Goal: Information Seeking & Learning: Learn about a topic

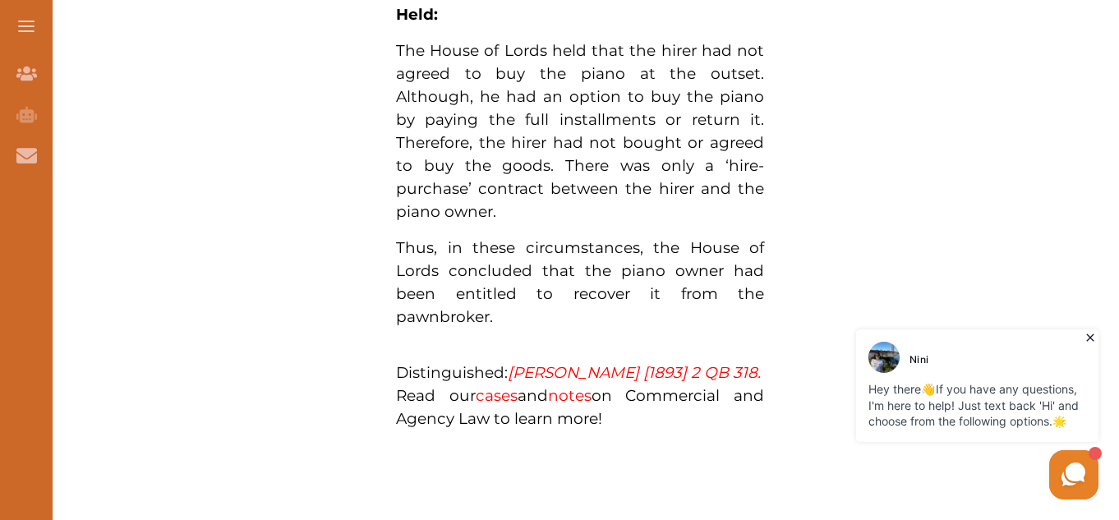
scroll to position [1230, 0]
click at [569, 396] on link "notes" at bounding box center [570, 394] width 44 height 19
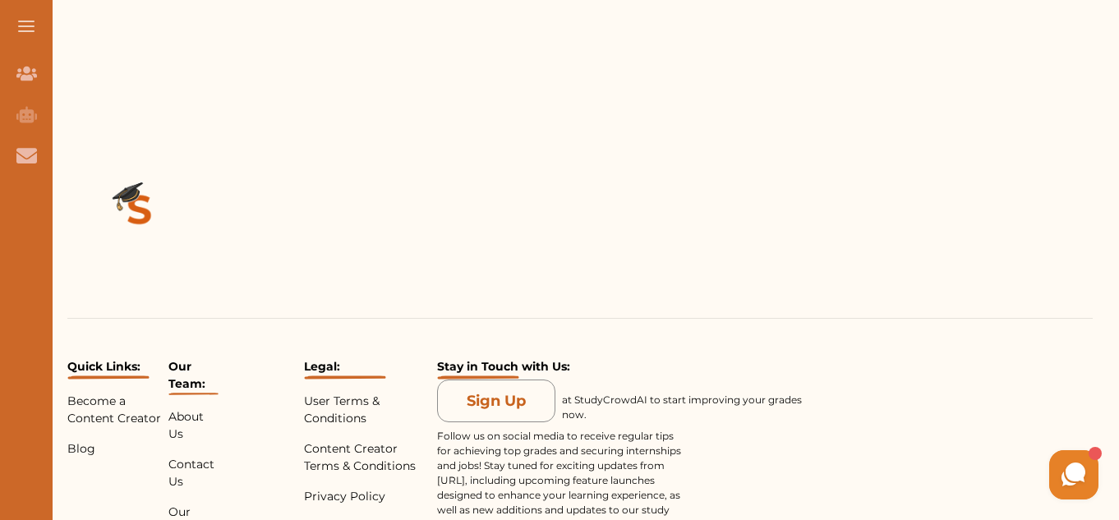
scroll to position [380, 0]
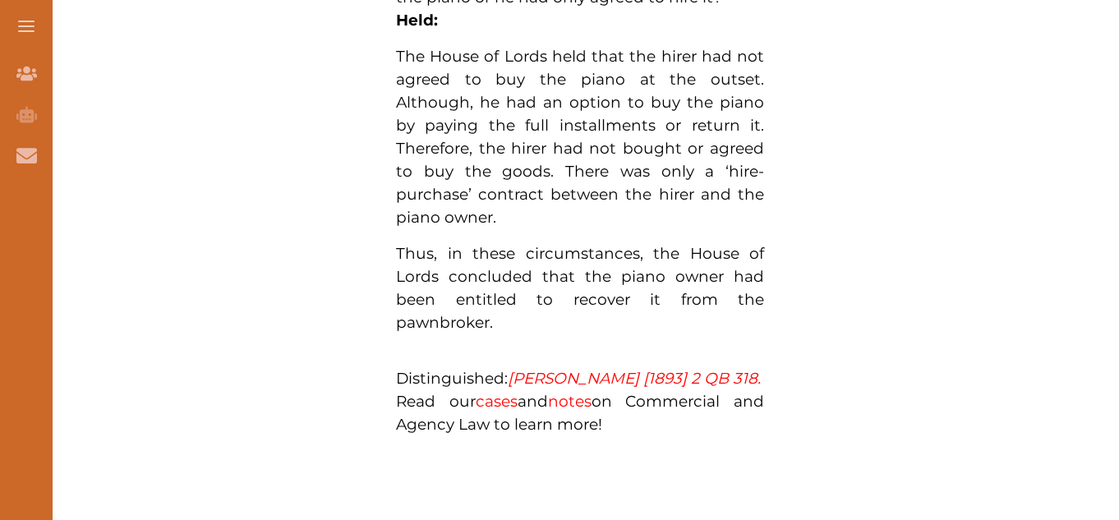
scroll to position [1230, 0]
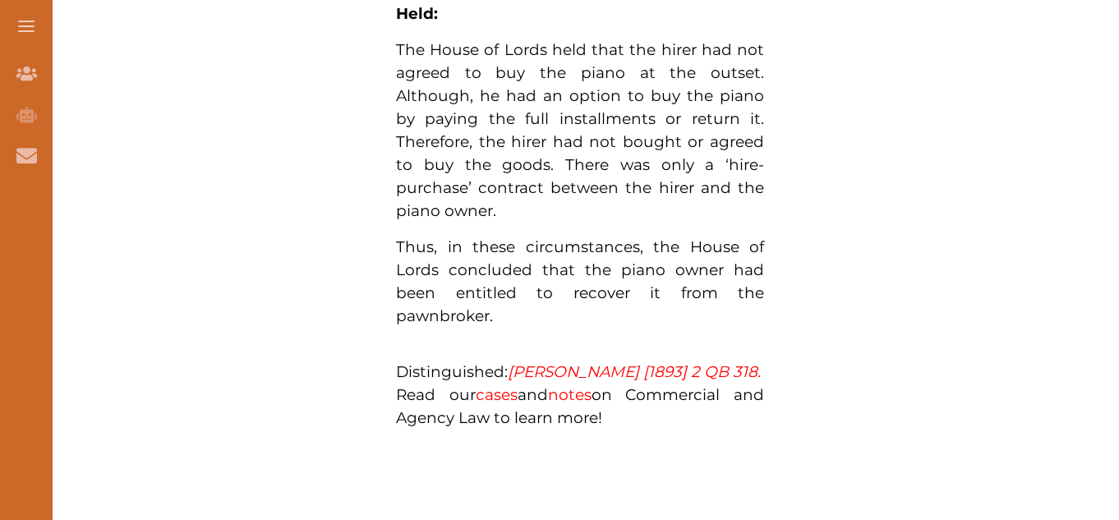
click at [540, 362] on em "[PERSON_NAME] [1893] 2 QB 318." at bounding box center [634, 371] width 253 height 19
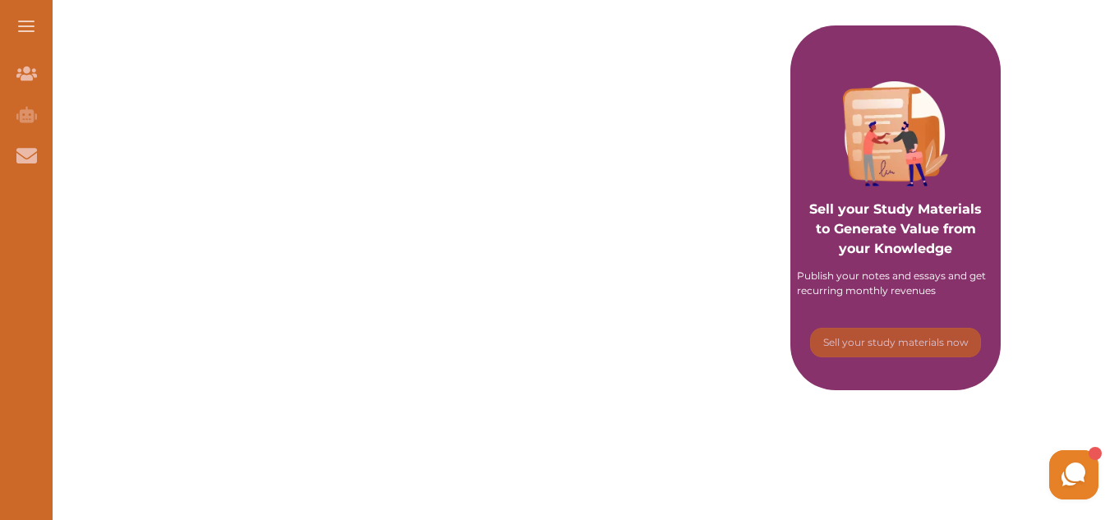
scroll to position [270, 0]
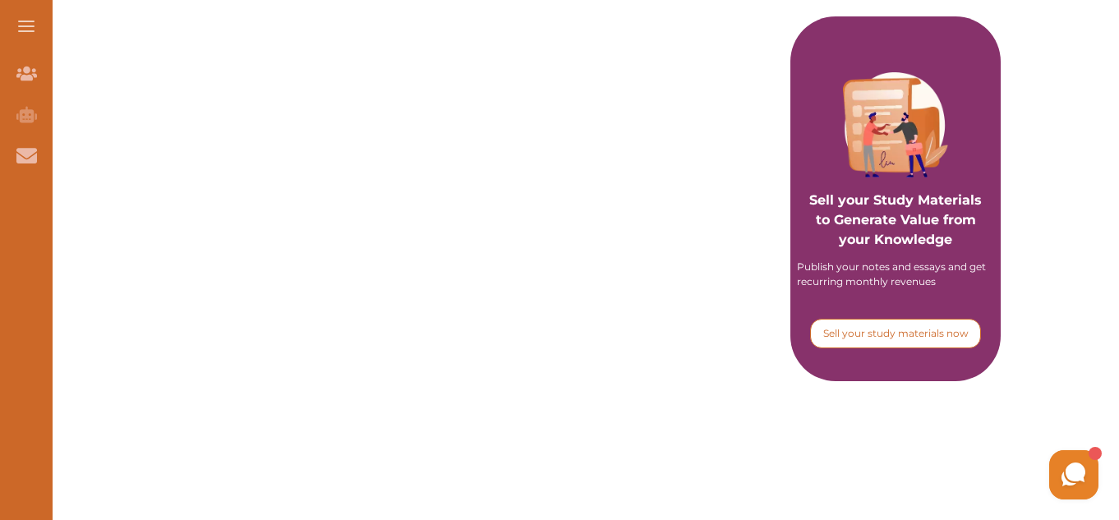
click at [883, 330] on p "Sell your study materials now" at bounding box center [895, 333] width 145 height 15
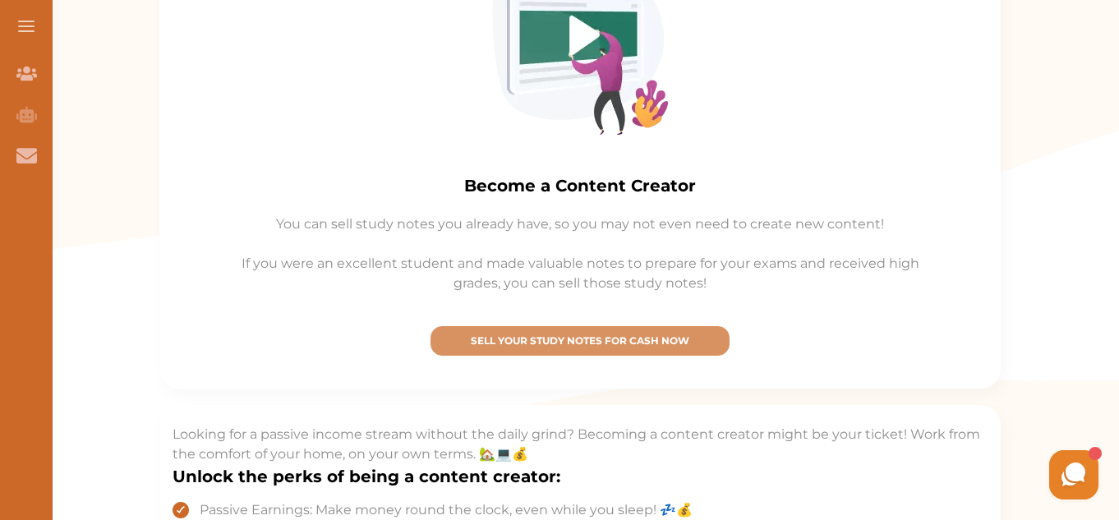
scroll to position [385, 0]
click at [561, 342] on p "SELL YOUR STUDY NOTES FOR CASH NOW" at bounding box center [580, 340] width 284 height 15
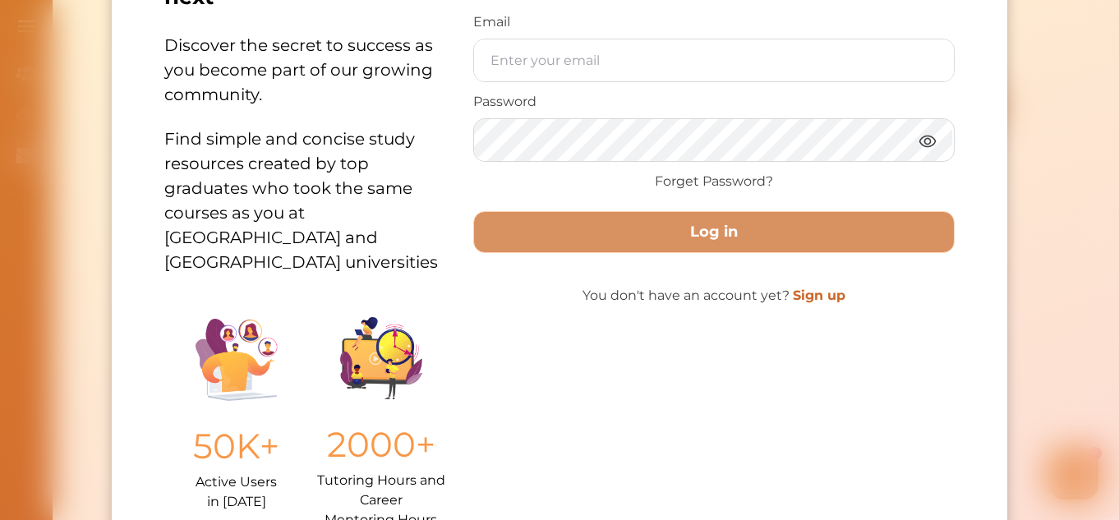
scroll to position [203, 0]
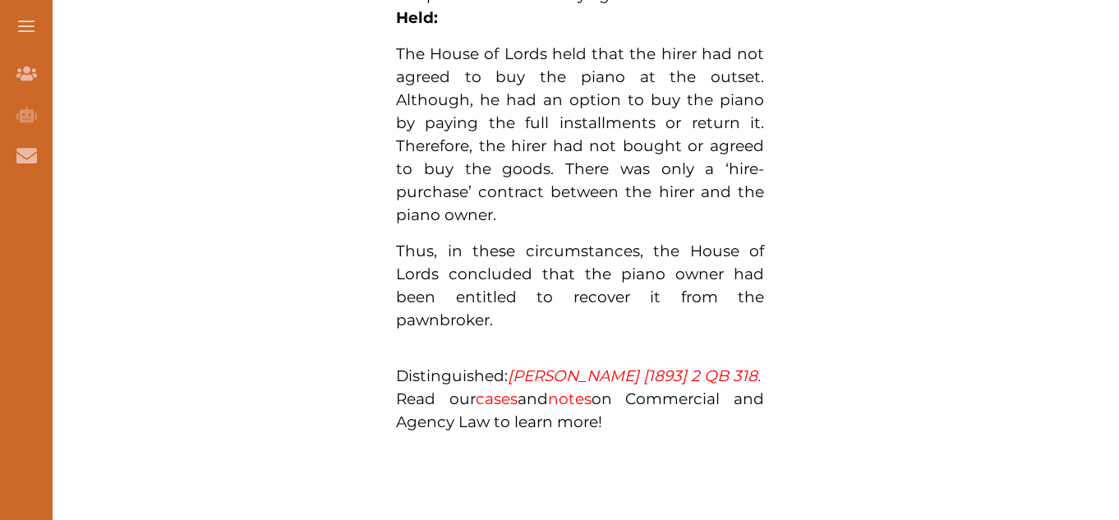
scroll to position [1230, 0]
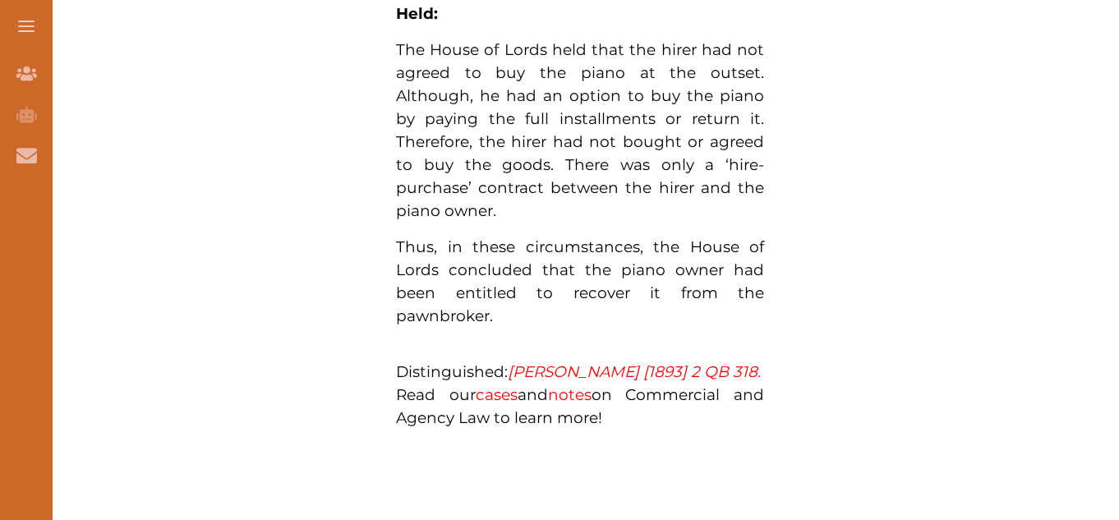
click at [584, 366] on em "Lee v Butler [1893] 2 QB 318." at bounding box center [634, 371] width 253 height 19
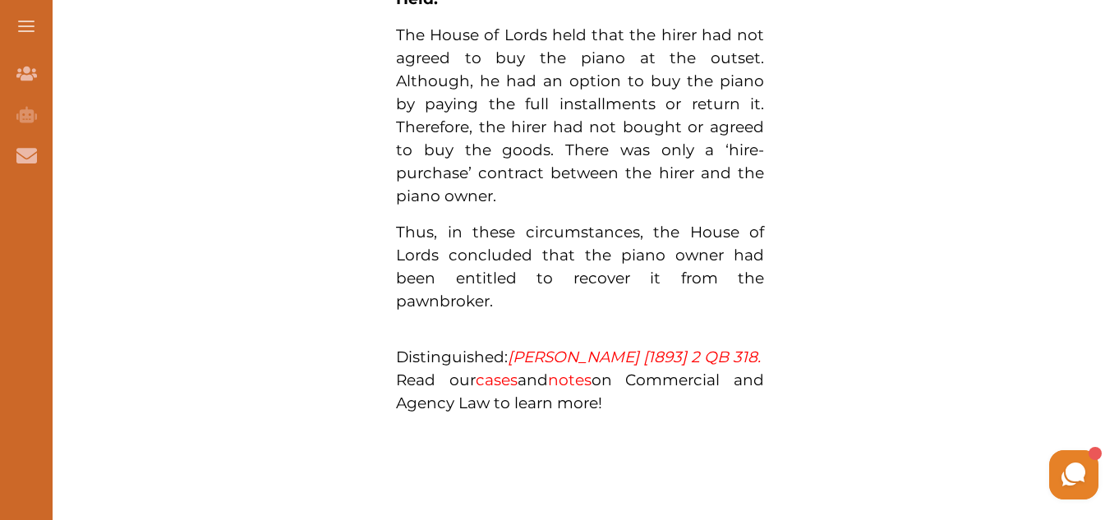
scroll to position [1226, 0]
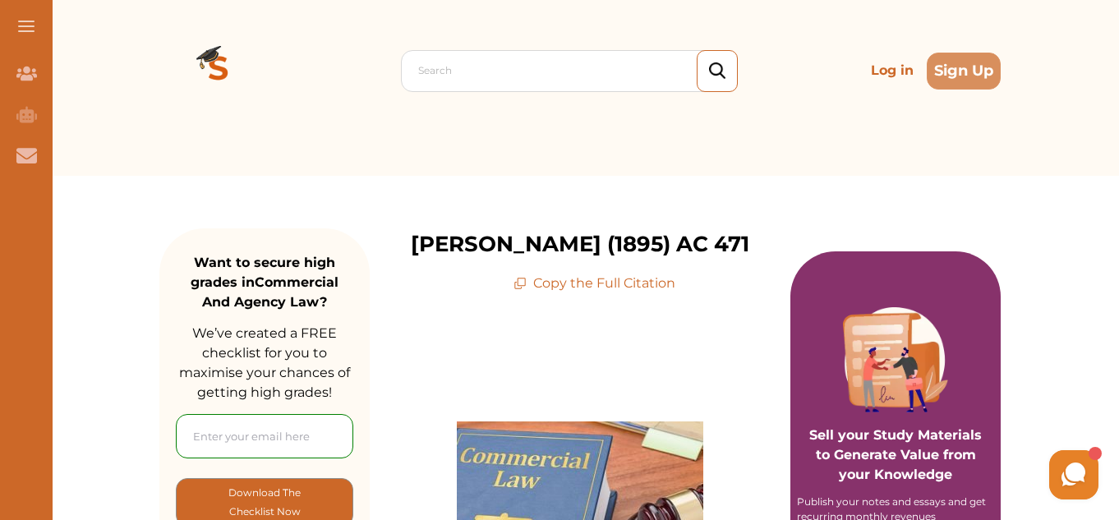
scroll to position [39, 0]
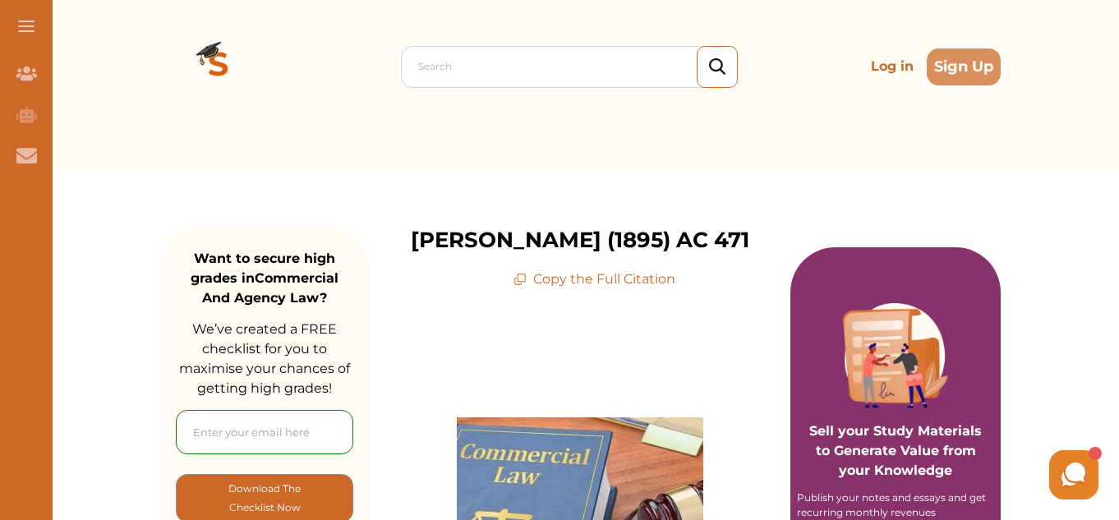
click at [30, 16] on button at bounding box center [26, 26] width 53 height 53
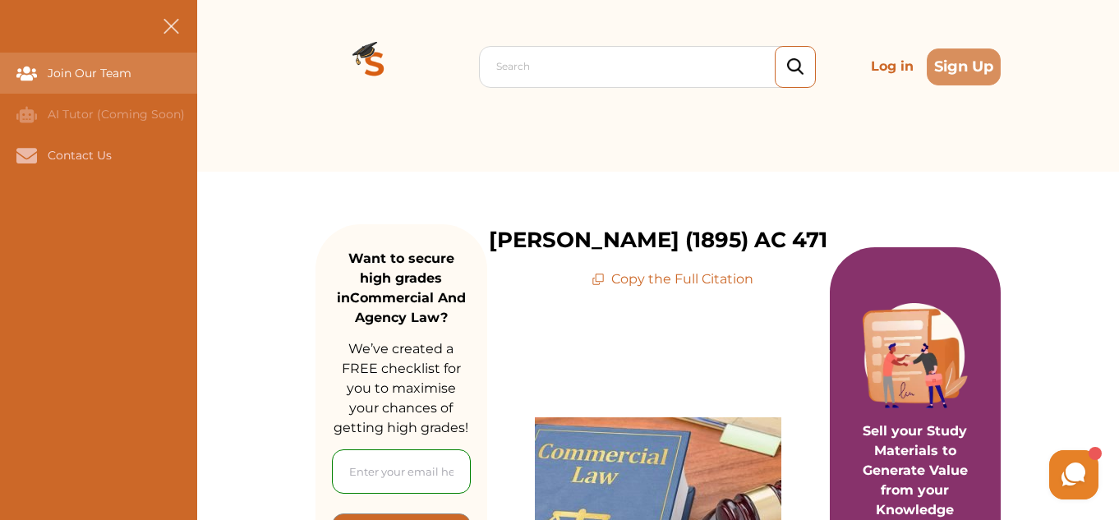
click at [77, 81] on div "Join Our Team" at bounding box center [98, 73] width 197 height 41
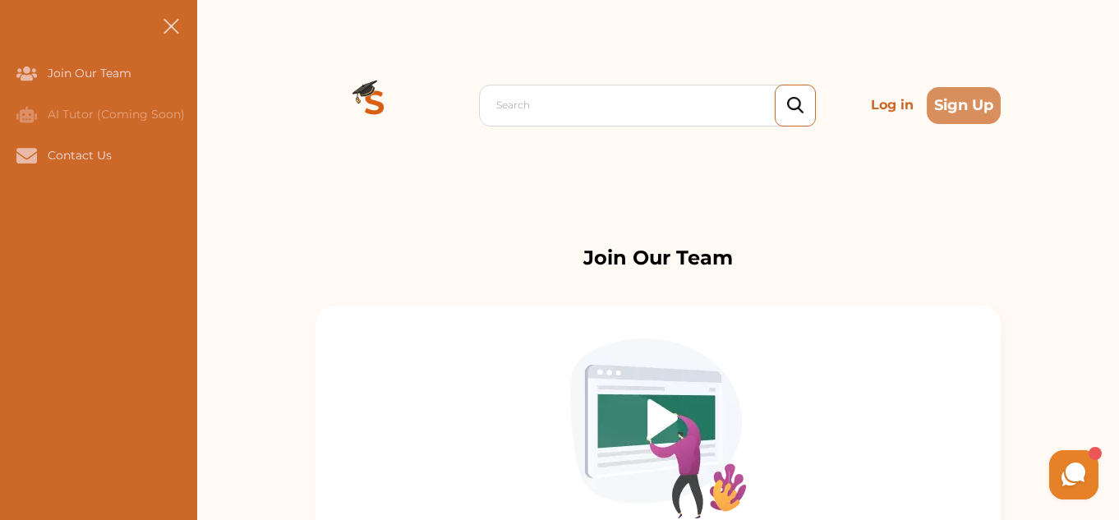
click at [173, 16] on button at bounding box center [171, 26] width 53 height 53
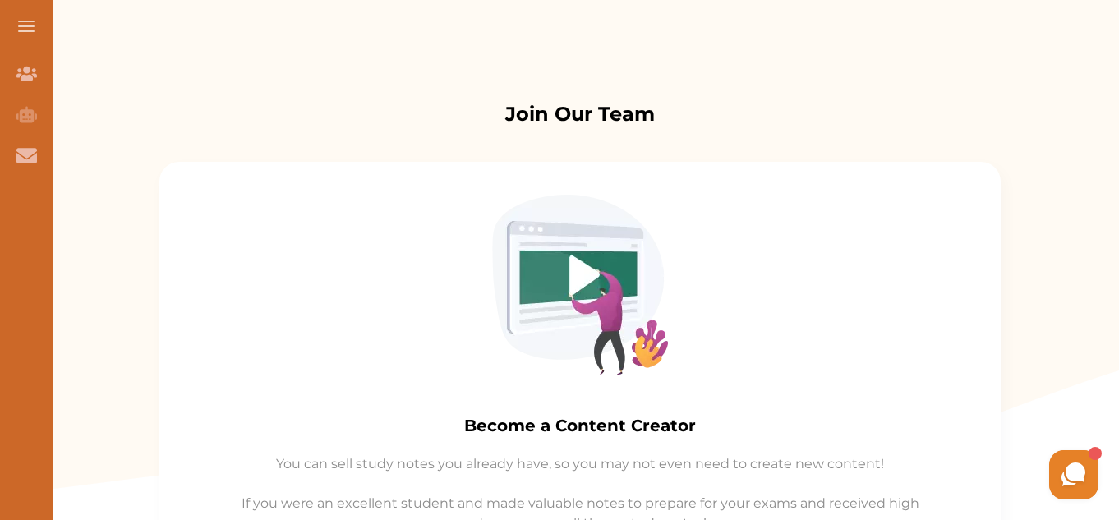
scroll to position [224, 0]
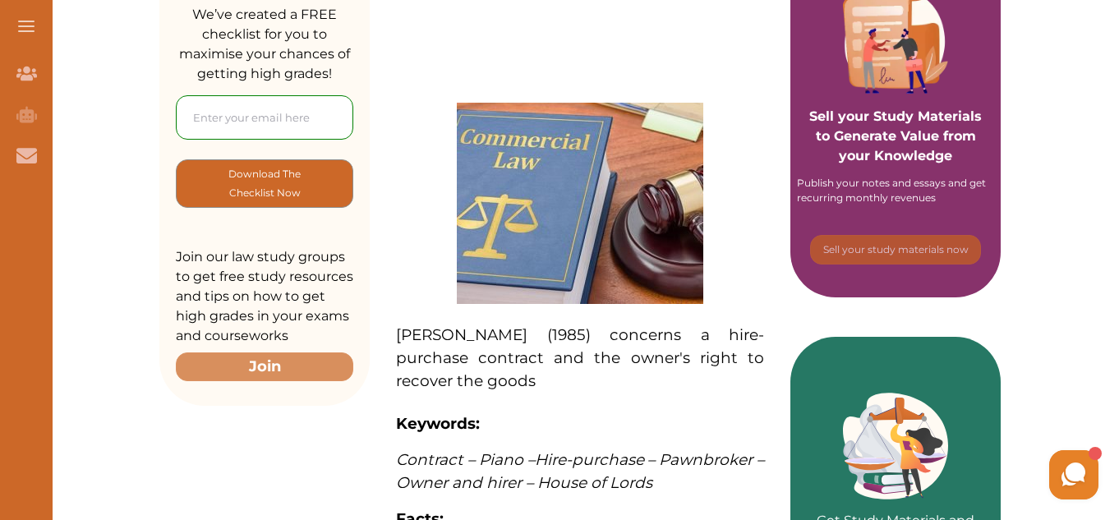
scroll to position [349, 0]
